Goal: Information Seeking & Learning: Check status

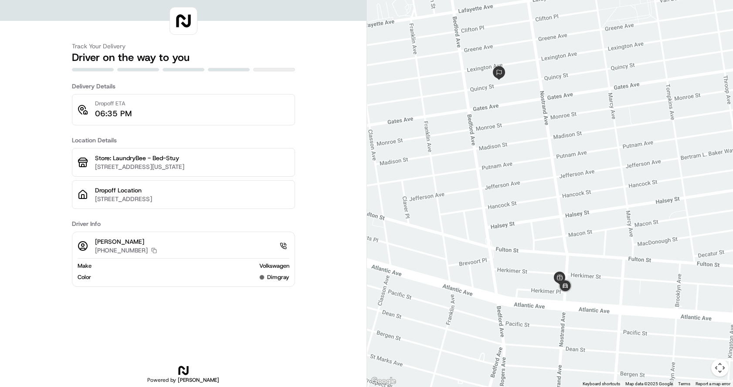
drag, startPoint x: 590, startPoint y: 228, endPoint x: 574, endPoint y: 222, distance: 16.8
click at [574, 222] on div at bounding box center [550, 193] width 366 height 387
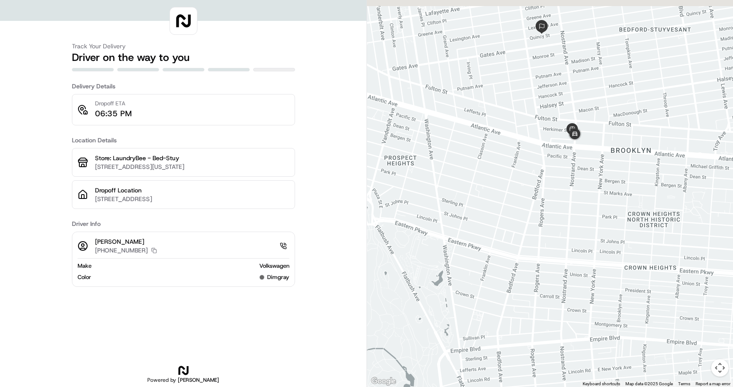
drag, startPoint x: 593, startPoint y: 109, endPoint x: 593, endPoint y: 142, distance: 32.7
click at [593, 142] on div at bounding box center [550, 193] width 366 height 387
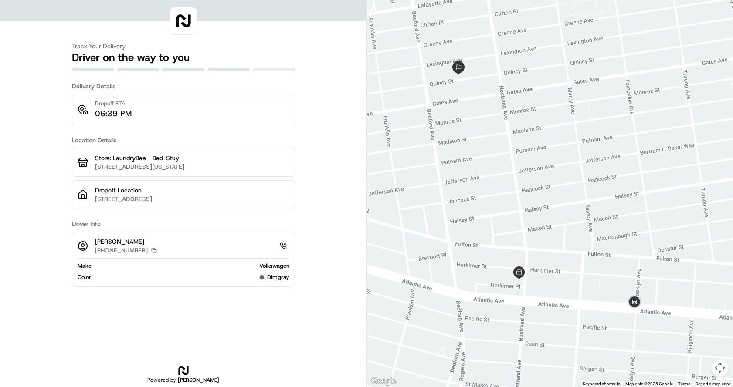
drag, startPoint x: 568, startPoint y: 175, endPoint x: 553, endPoint y: 172, distance: 15.2
click at [553, 172] on div at bounding box center [550, 193] width 366 height 387
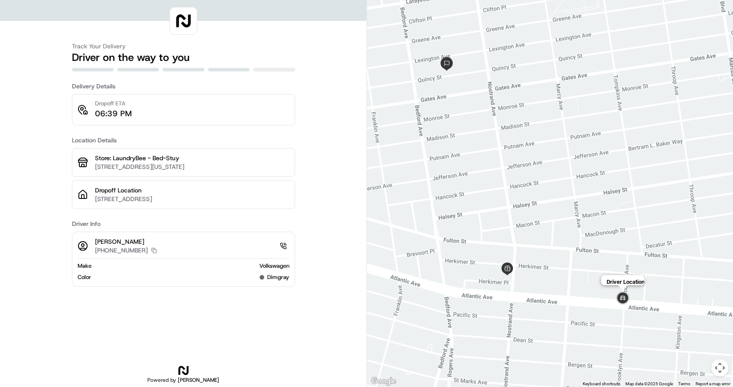
click at [622, 300] on img at bounding box center [622, 298] width 17 height 17
